Goal: Contribute content

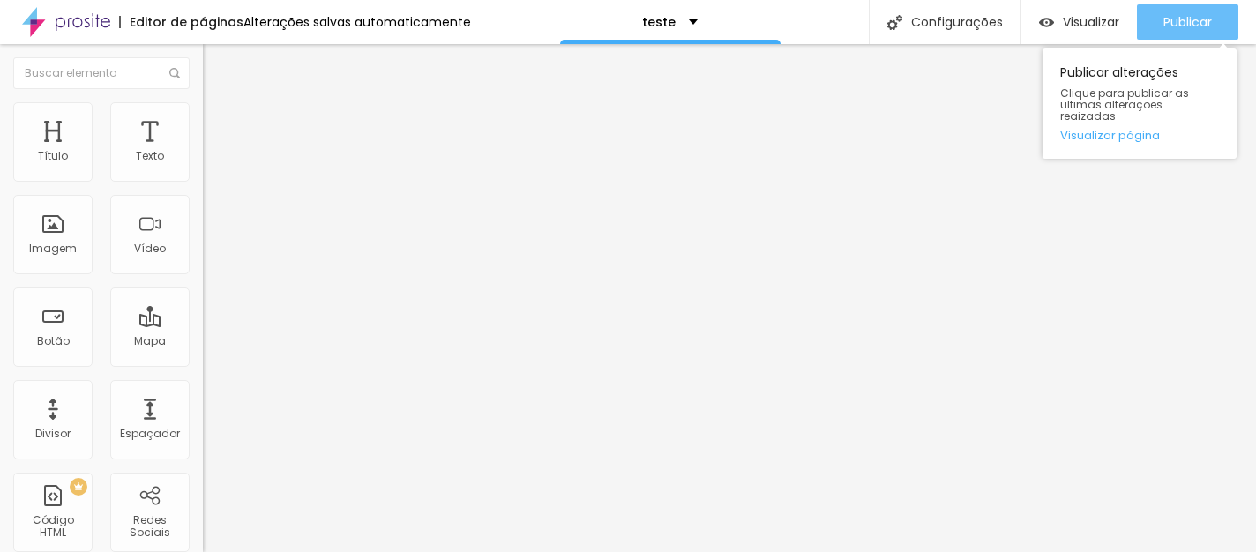
click at [1149, 26] on button "Publicar" at bounding box center [1187, 21] width 101 height 35
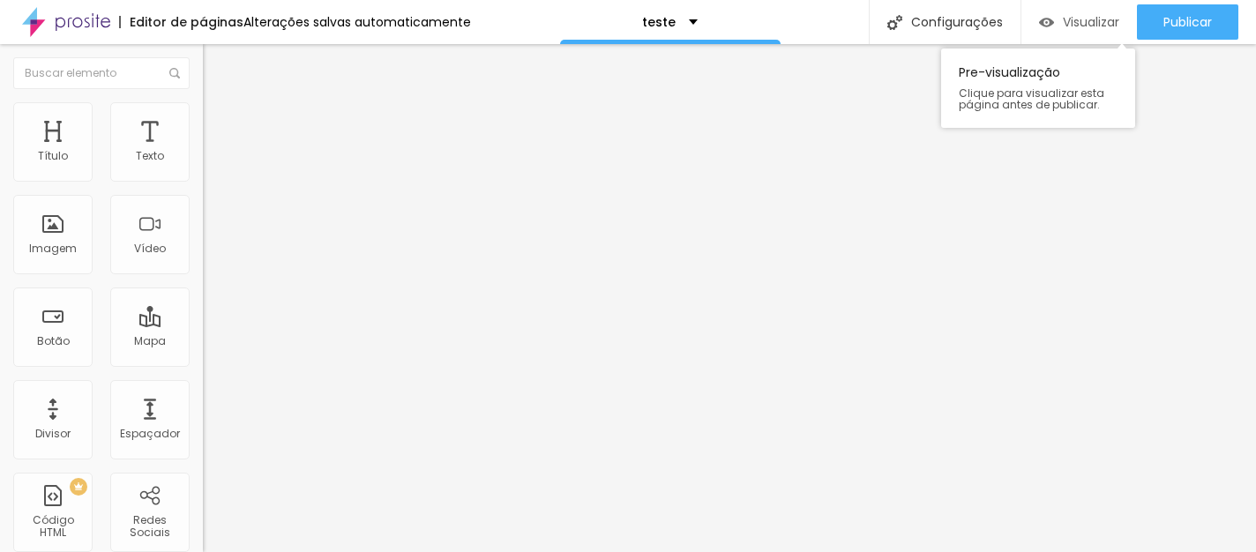
click at [1088, 26] on span "Visualizar" at bounding box center [1091, 22] width 56 height 14
click at [216, 67] on img "button" at bounding box center [223, 64] width 14 height 14
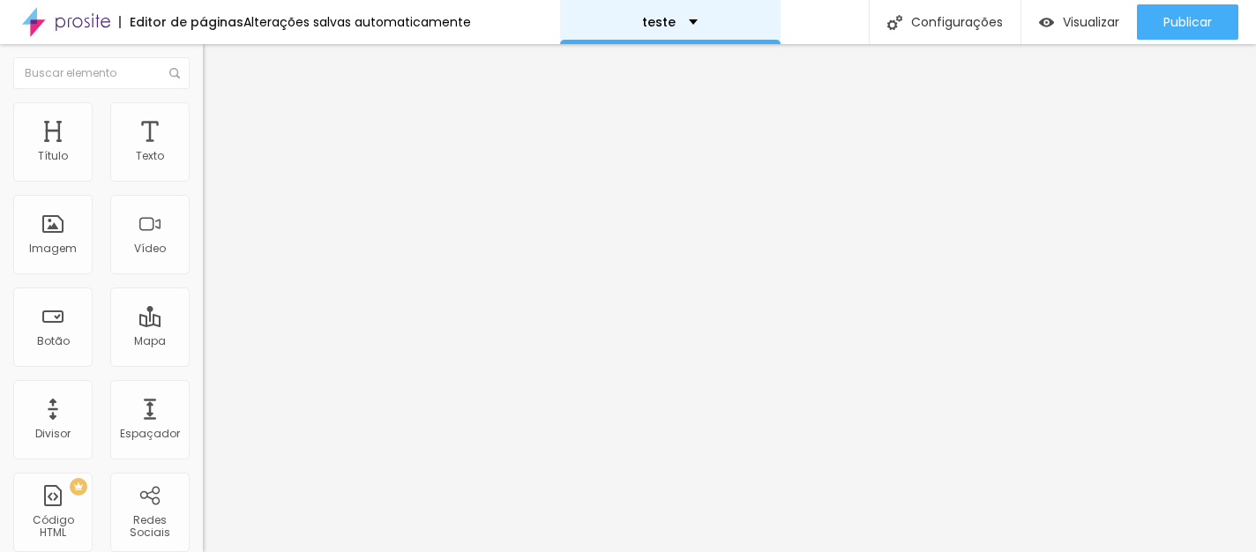
click at [661, 20] on p "teste" at bounding box center [659, 22] width 34 height 12
click at [203, 161] on span "Encaixotado" at bounding box center [237, 153] width 69 height 15
click at [203, 188] on span "Completo" at bounding box center [230, 180] width 54 height 15
click at [203, 161] on span "Completo" at bounding box center [230, 153] width 54 height 15
click at [203, 171] on span "Encaixotado" at bounding box center [237, 163] width 69 height 15
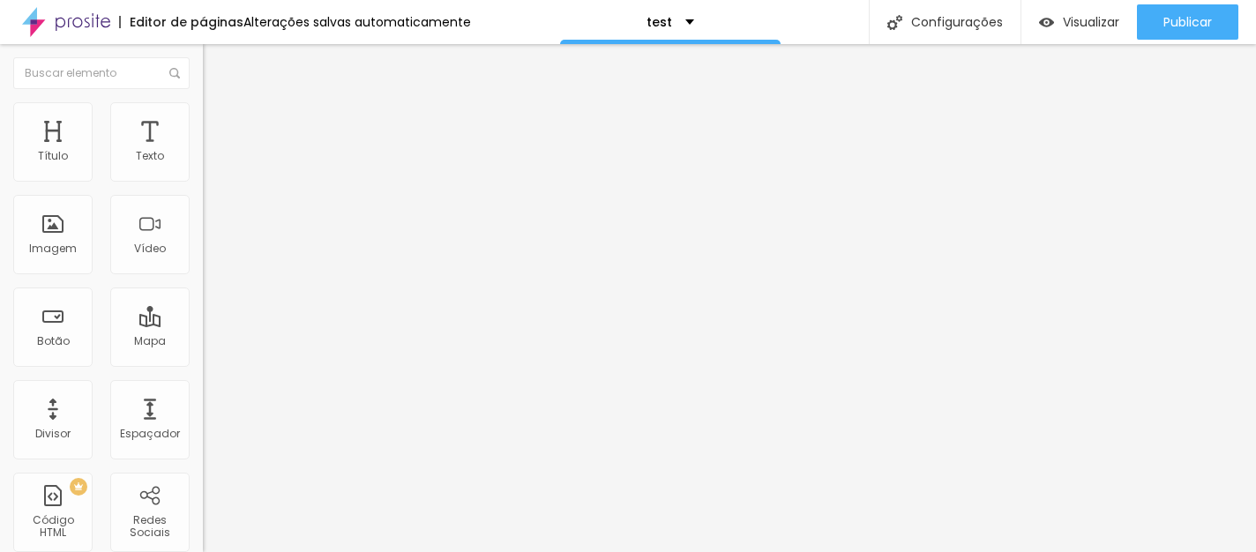
click at [219, 124] on span "Avançado" at bounding box center [248, 131] width 58 height 15
type input "15"
type input "10"
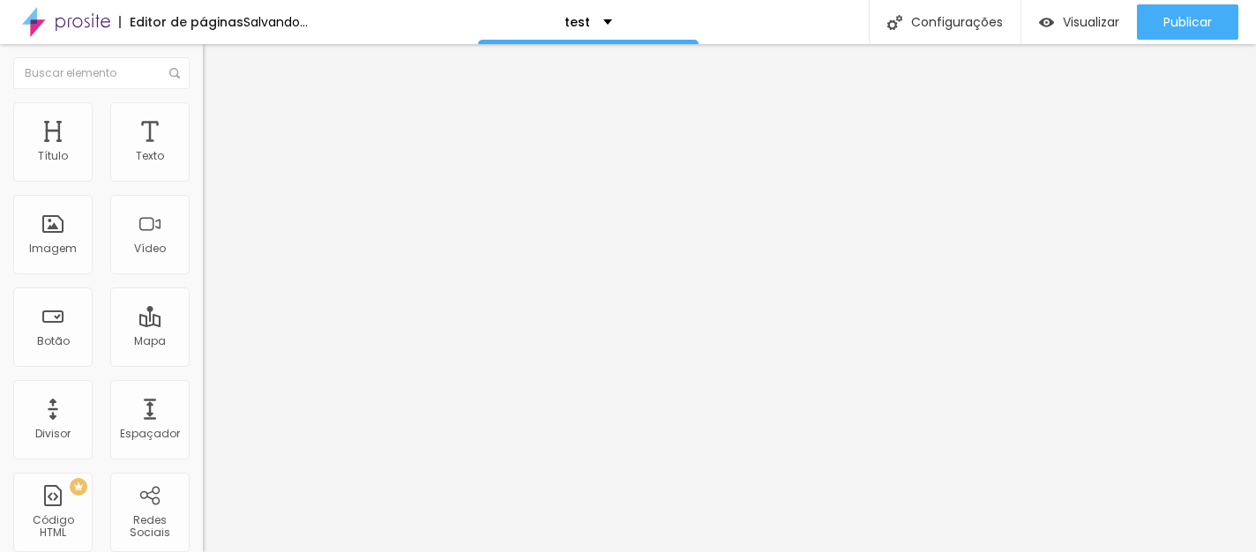
type input "15"
type input "20"
type input "25"
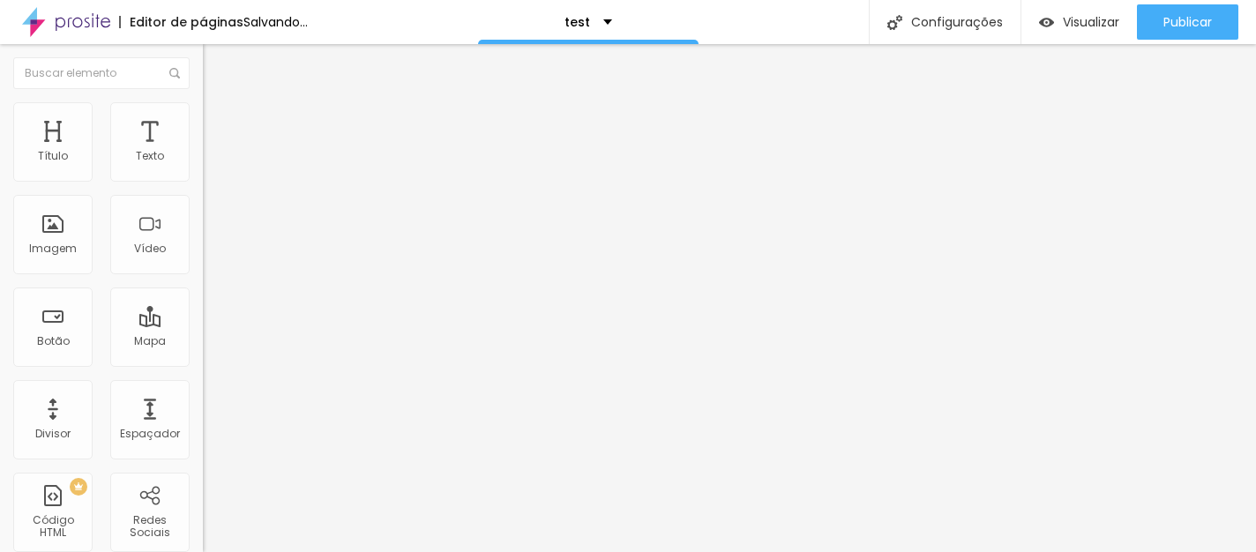
type input "25"
type input "30"
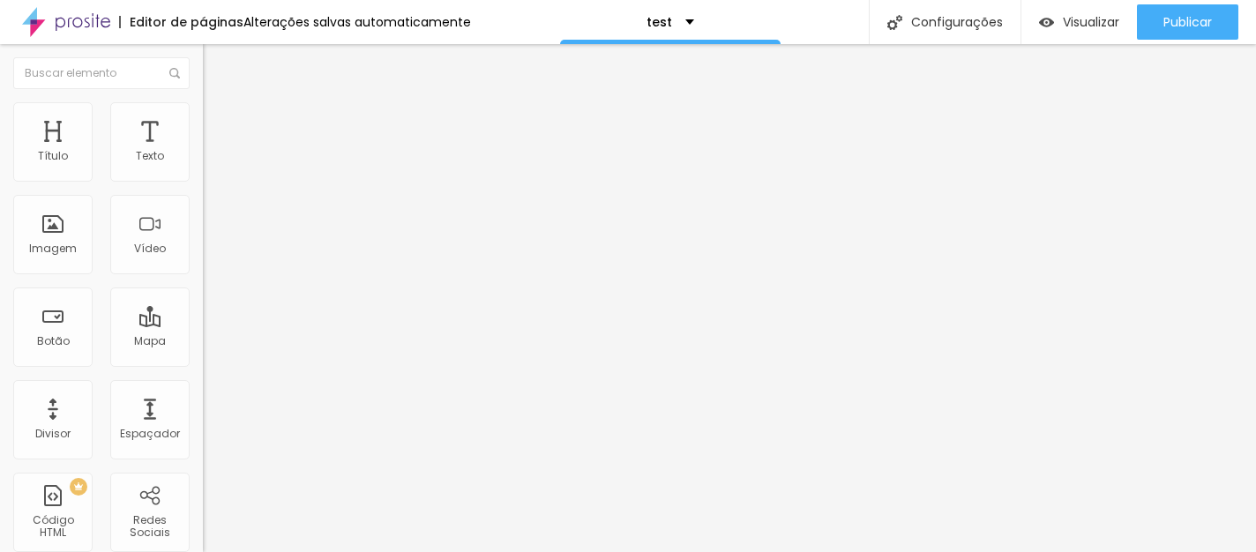
drag, startPoint x: 114, startPoint y: 174, endPoint x: 150, endPoint y: 177, distance: 36.3
type input "30"
click at [203, 342] on input "range" at bounding box center [260, 349] width 114 height 14
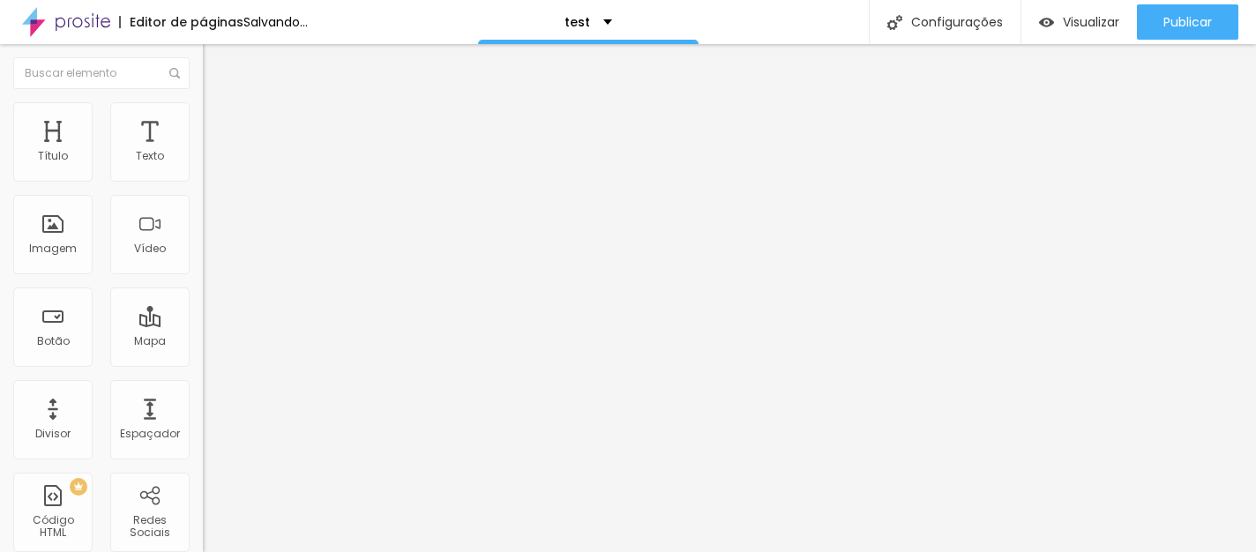
type input "143"
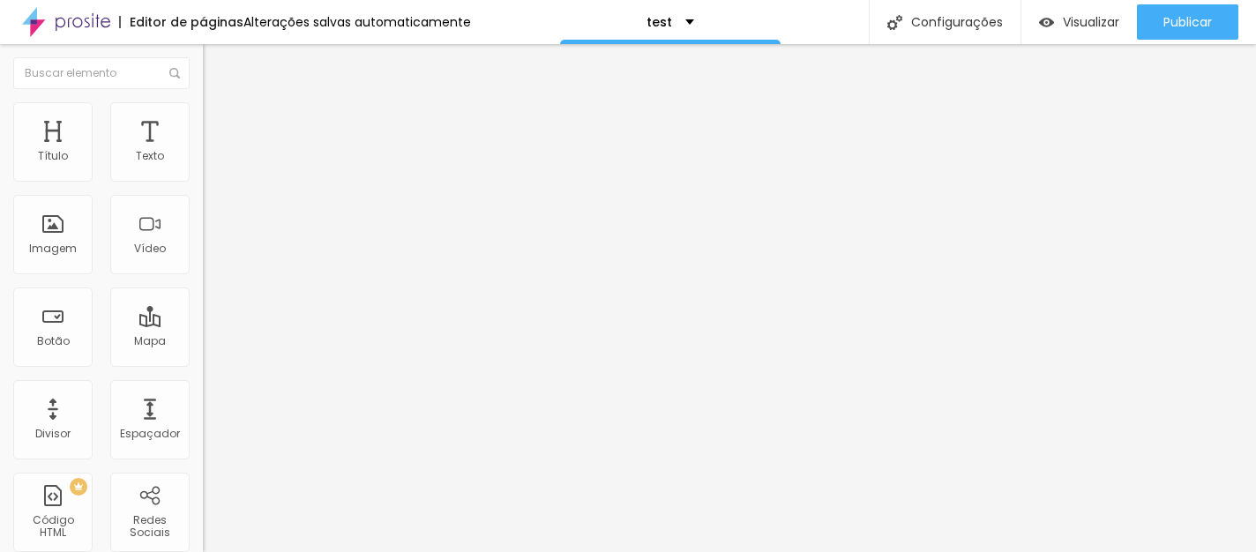
type input "270"
type input "219"
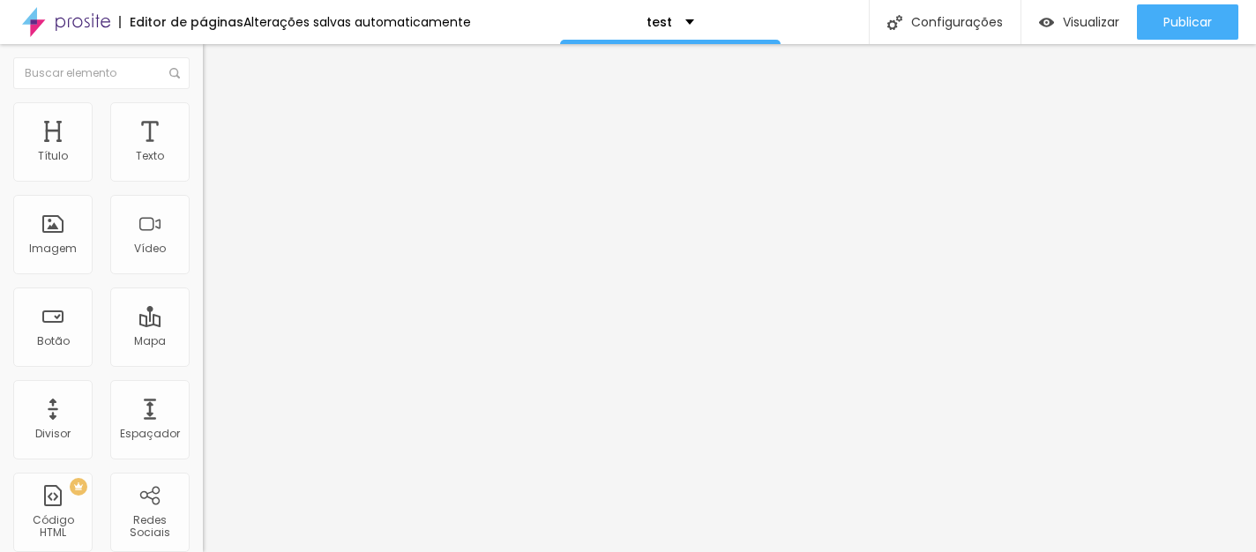
type input "219"
click at [219, 120] on span "Estilo" at bounding box center [232, 114] width 27 height 15
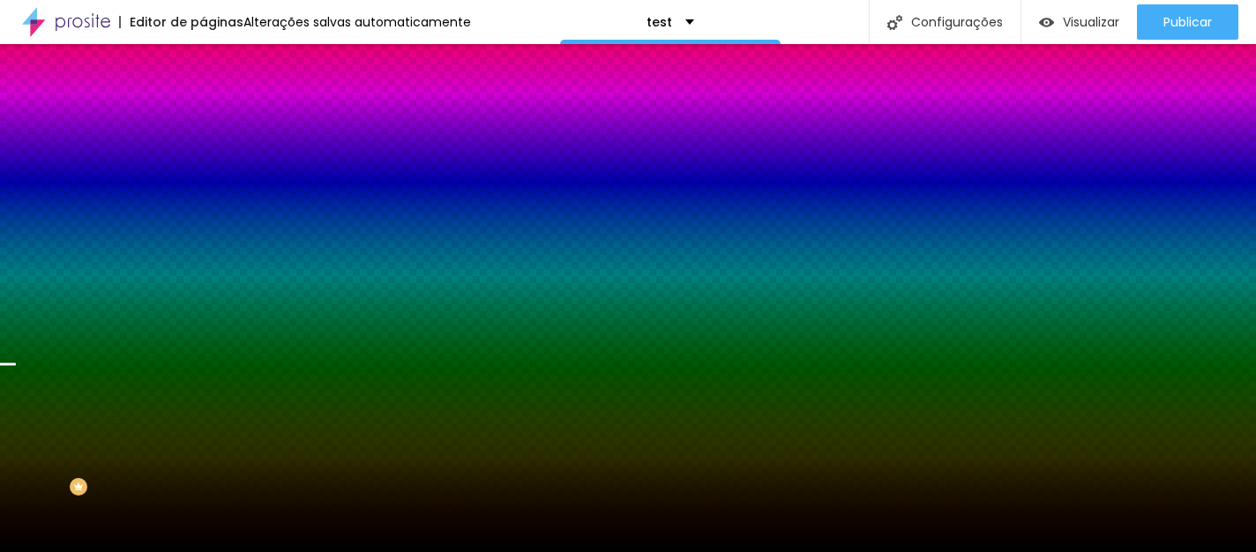
click at [203, 162] on span "Trocar imagem" at bounding box center [251, 154] width 96 height 15
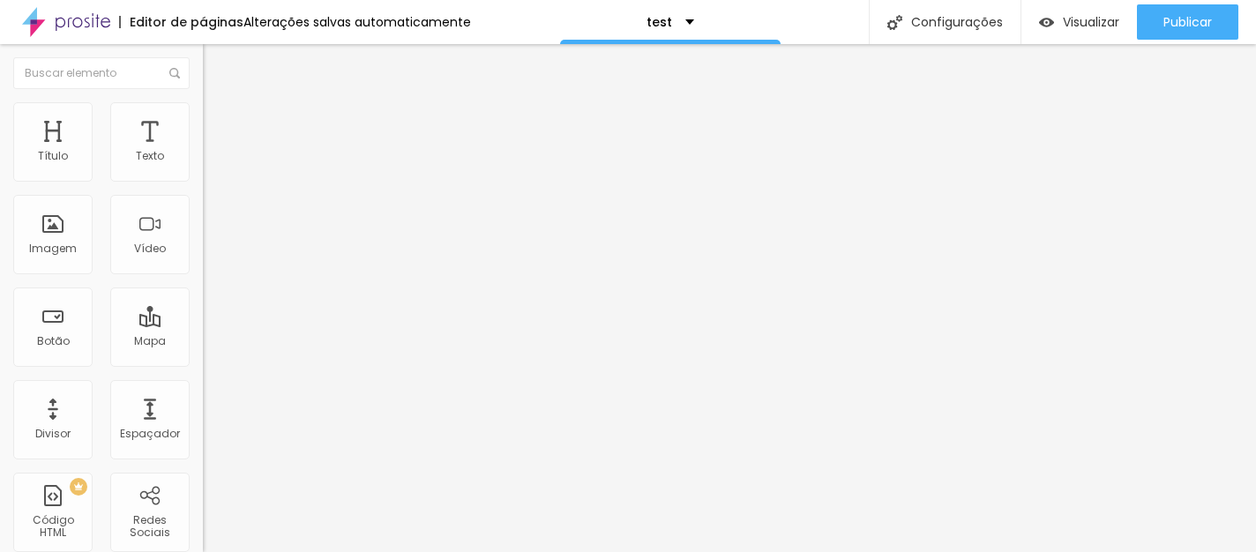
click at [219, 122] on span "Estilo" at bounding box center [232, 114] width 27 height 15
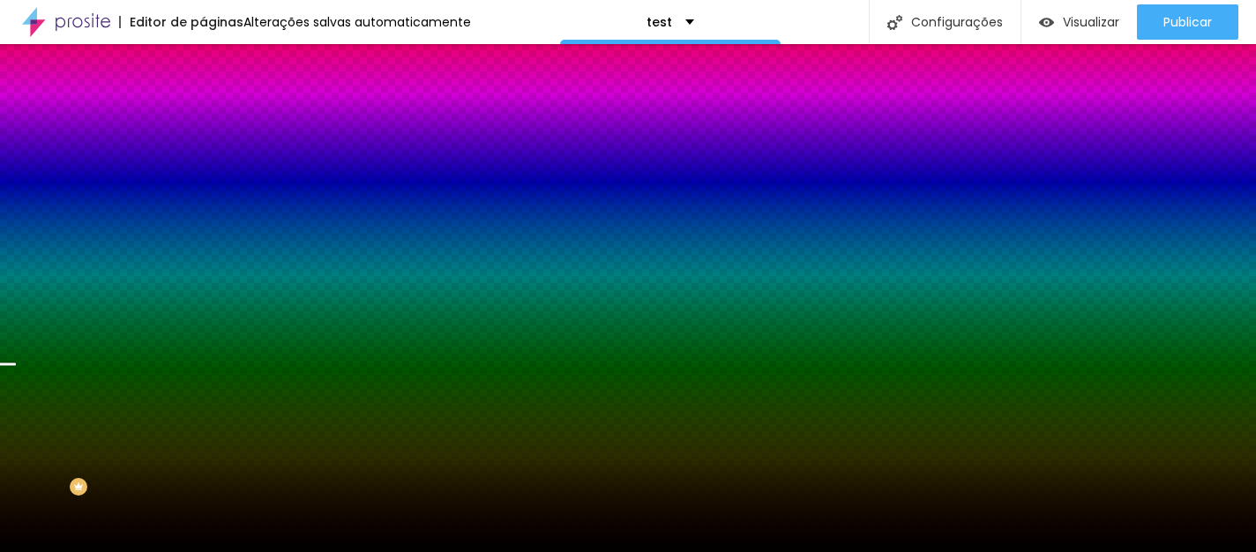
click at [203, 183] on span "Parallax" at bounding box center [224, 175] width 43 height 15
click at [203, 194] on span "Nenhum" at bounding box center [226, 186] width 46 height 15
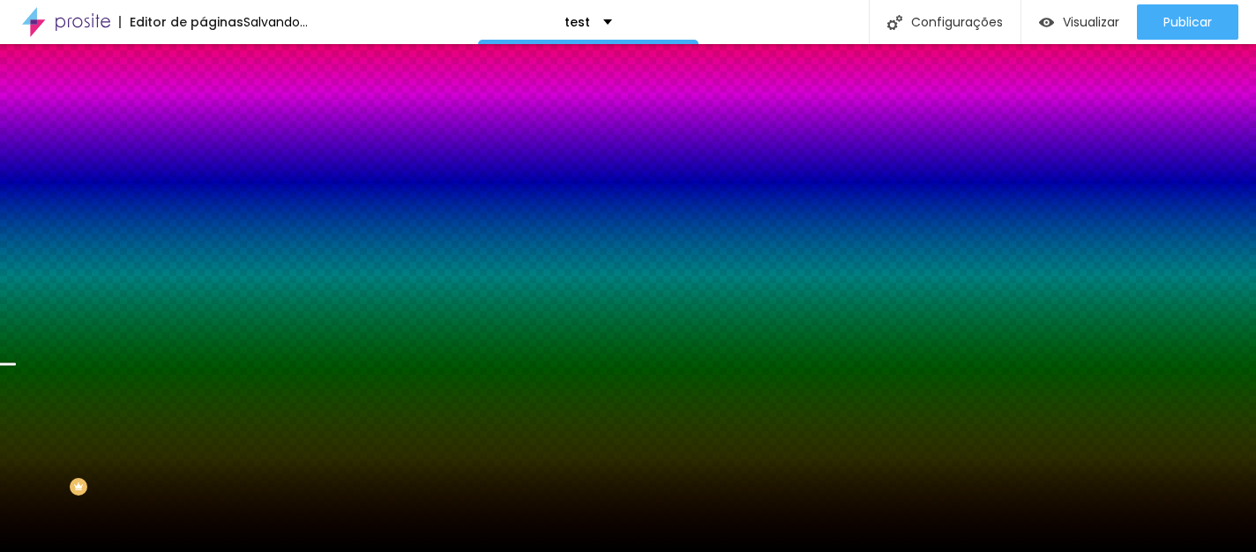
click at [218, 200] on span "Nenhum" at bounding box center [241, 192] width 46 height 15
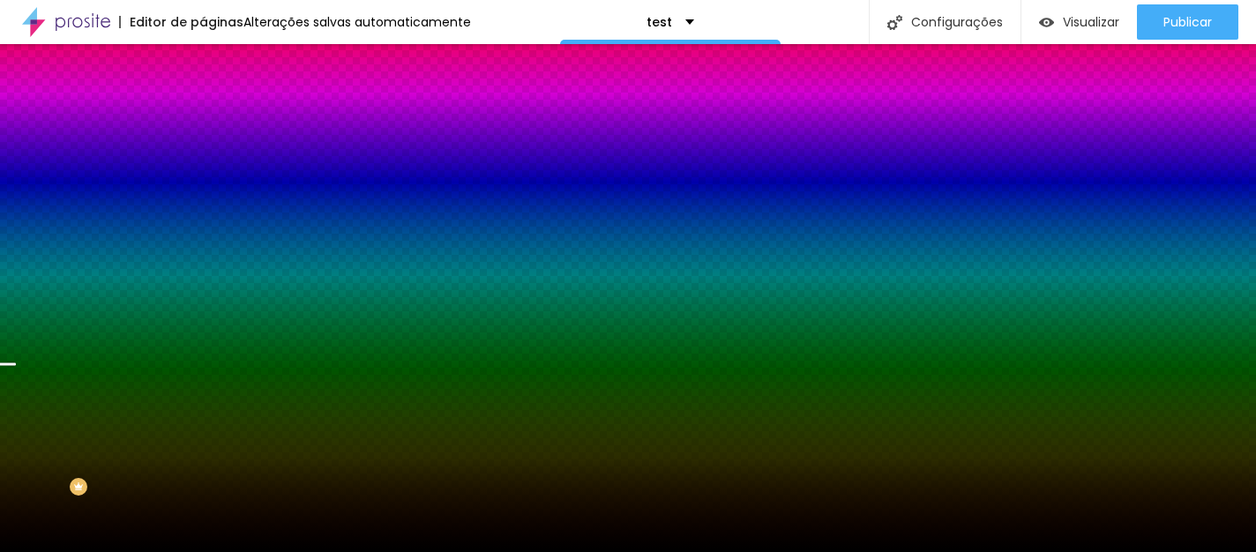
click at [203, 211] on span "Parallax" at bounding box center [224, 203] width 43 height 15
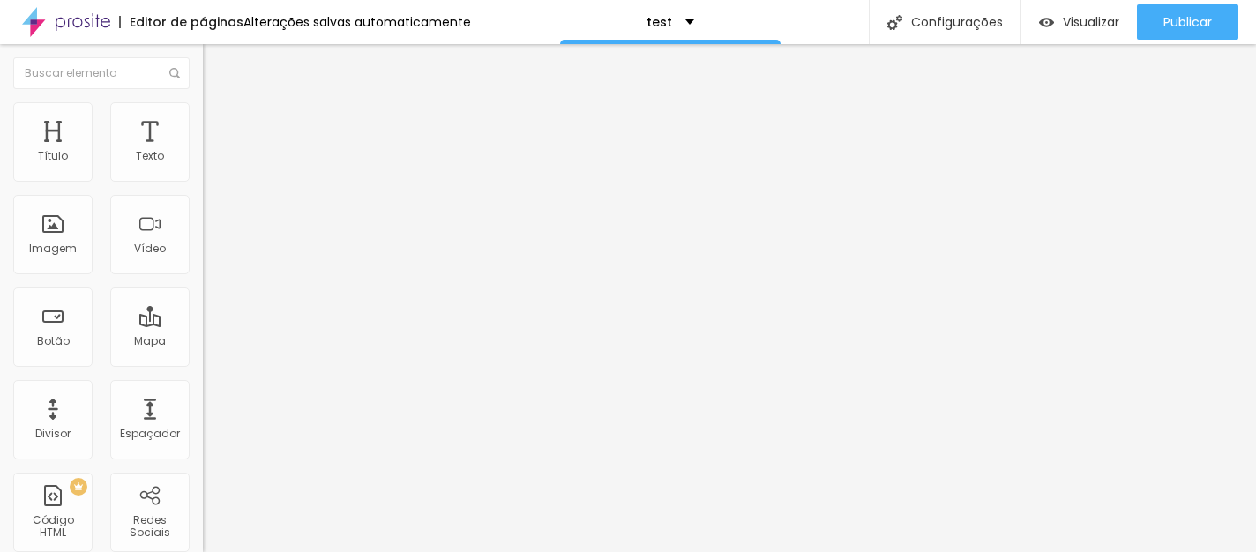
click at [203, 109] on li "Estilo" at bounding box center [304, 111] width 203 height 18
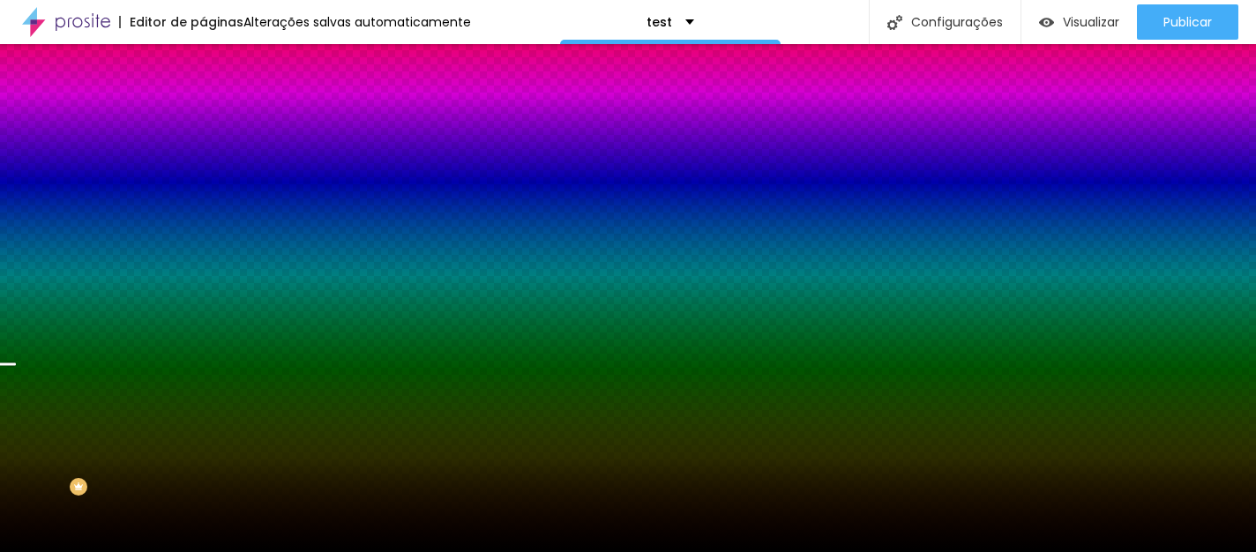
click at [203, 161] on div "Trocar imagem" at bounding box center [304, 154] width 203 height 12
click at [203, 162] on span "Trocar imagem" at bounding box center [251, 154] width 96 height 15
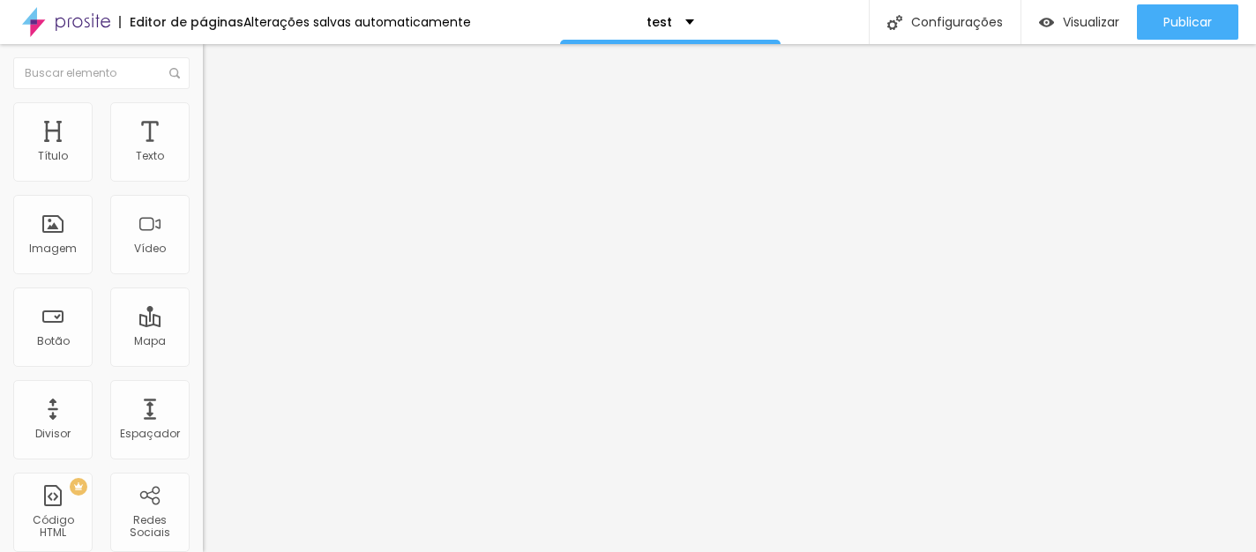
click at [203, 152] on span "Trocar imagem" at bounding box center [251, 144] width 96 height 15
click at [143, 162] on div "Texto" at bounding box center [150, 156] width 28 height 12
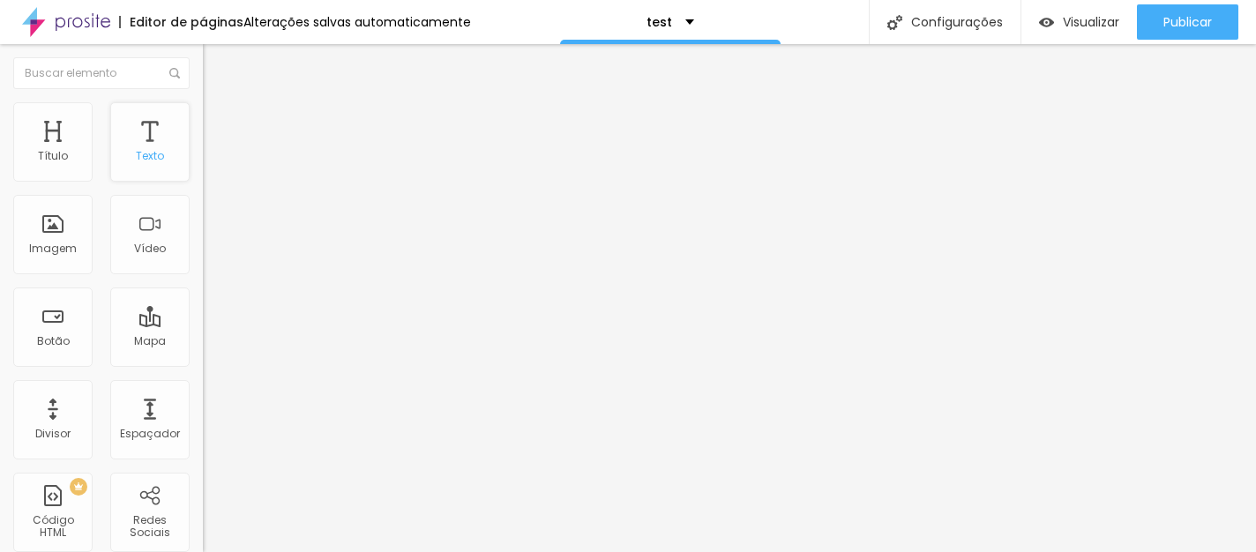
click at [171, 150] on div "Texto" at bounding box center [149, 141] width 79 height 79
click at [219, 122] on span "Estilo" at bounding box center [232, 114] width 27 height 15
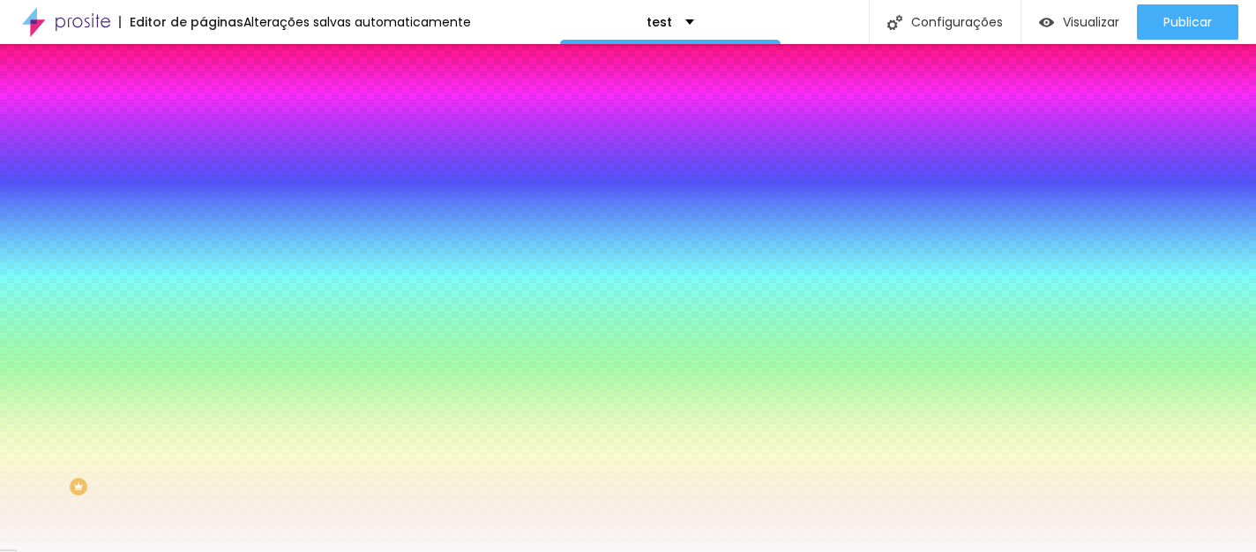
click at [219, 124] on span "Avançado" at bounding box center [248, 131] width 58 height 15
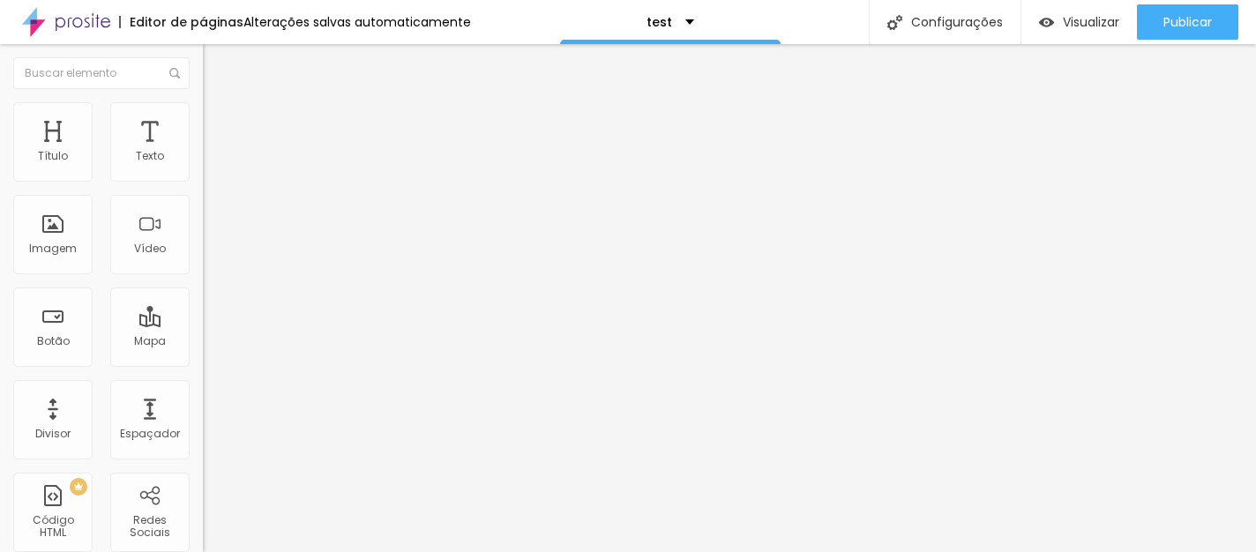
click at [203, 102] on li "Conteúdo" at bounding box center [304, 94] width 203 height 18
click at [216, 67] on img "button" at bounding box center [223, 64] width 14 height 14
